Goal: Task Accomplishment & Management: Manage account settings

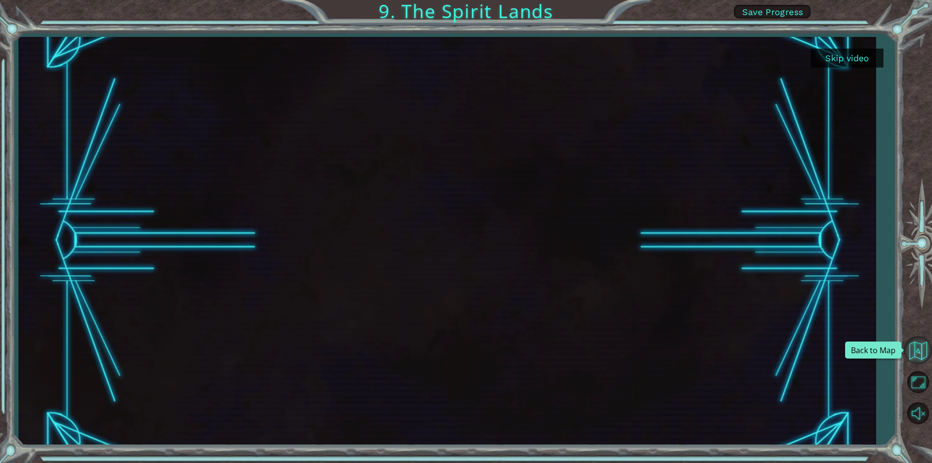
click at [922, 354] on button "Back to Map" at bounding box center [918, 350] width 28 height 28
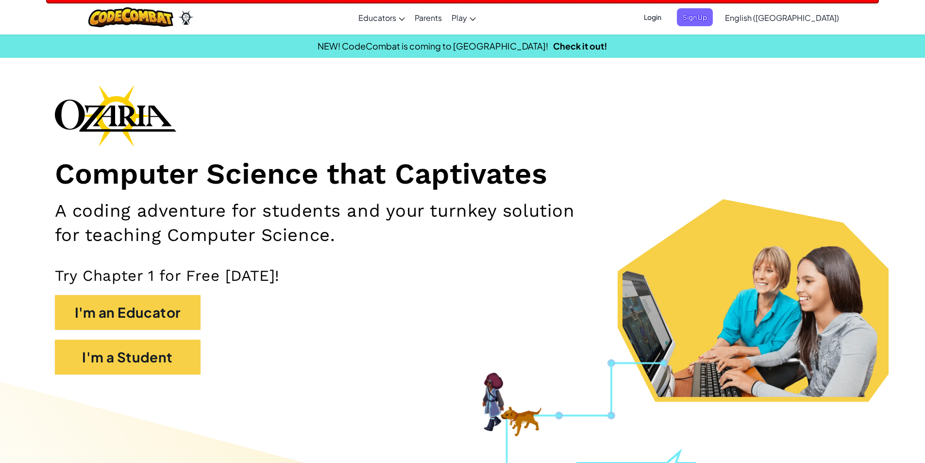
click at [667, 20] on span "Login" at bounding box center [652, 17] width 29 height 18
